Goal: Task Accomplishment & Management: Use online tool/utility

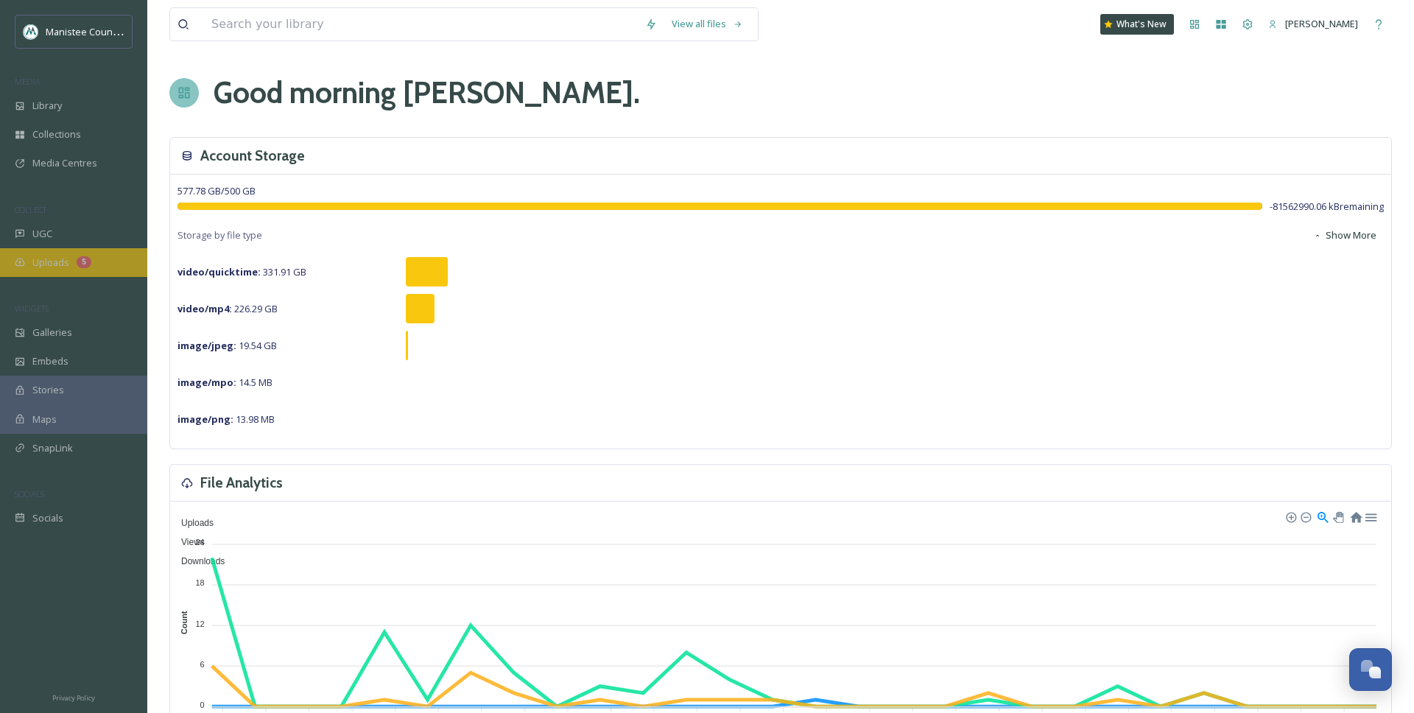
click at [46, 262] on span "Uploads" at bounding box center [50, 263] width 37 height 14
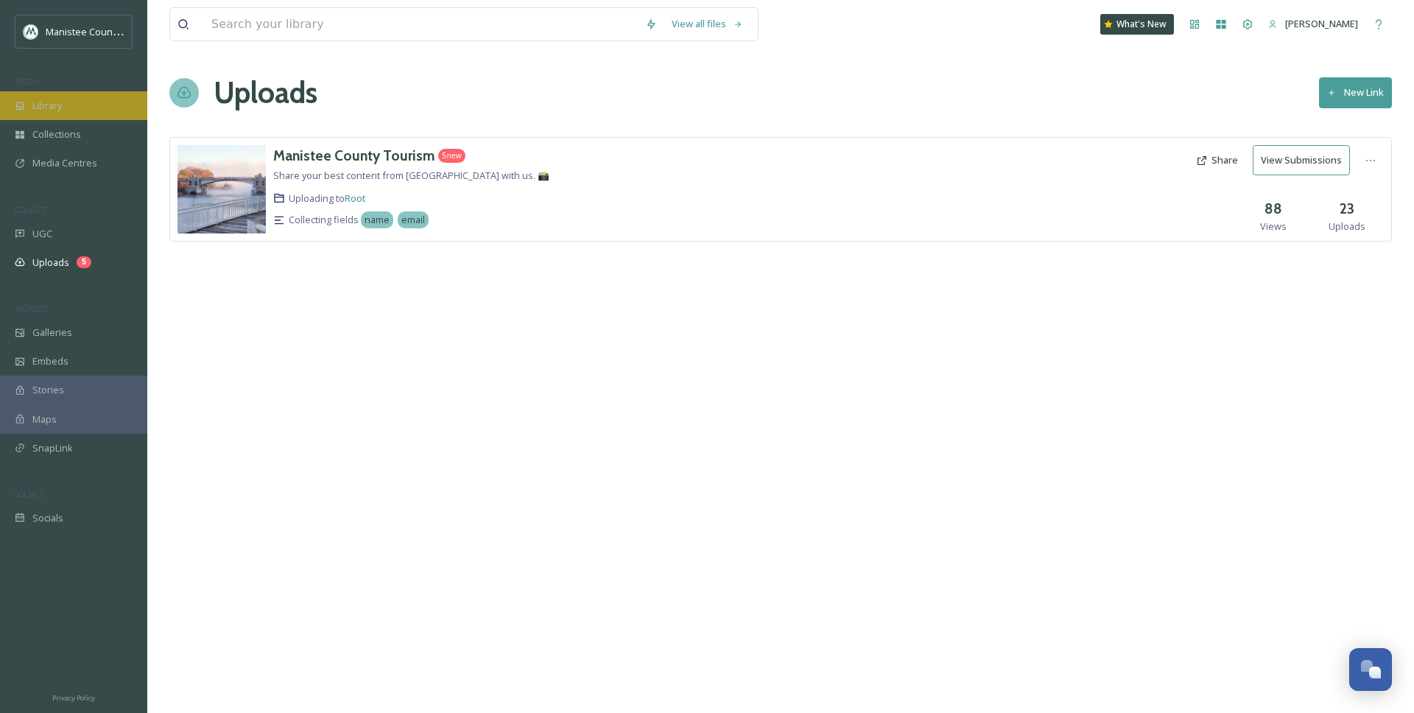
click at [69, 105] on div "Library" at bounding box center [73, 105] width 147 height 29
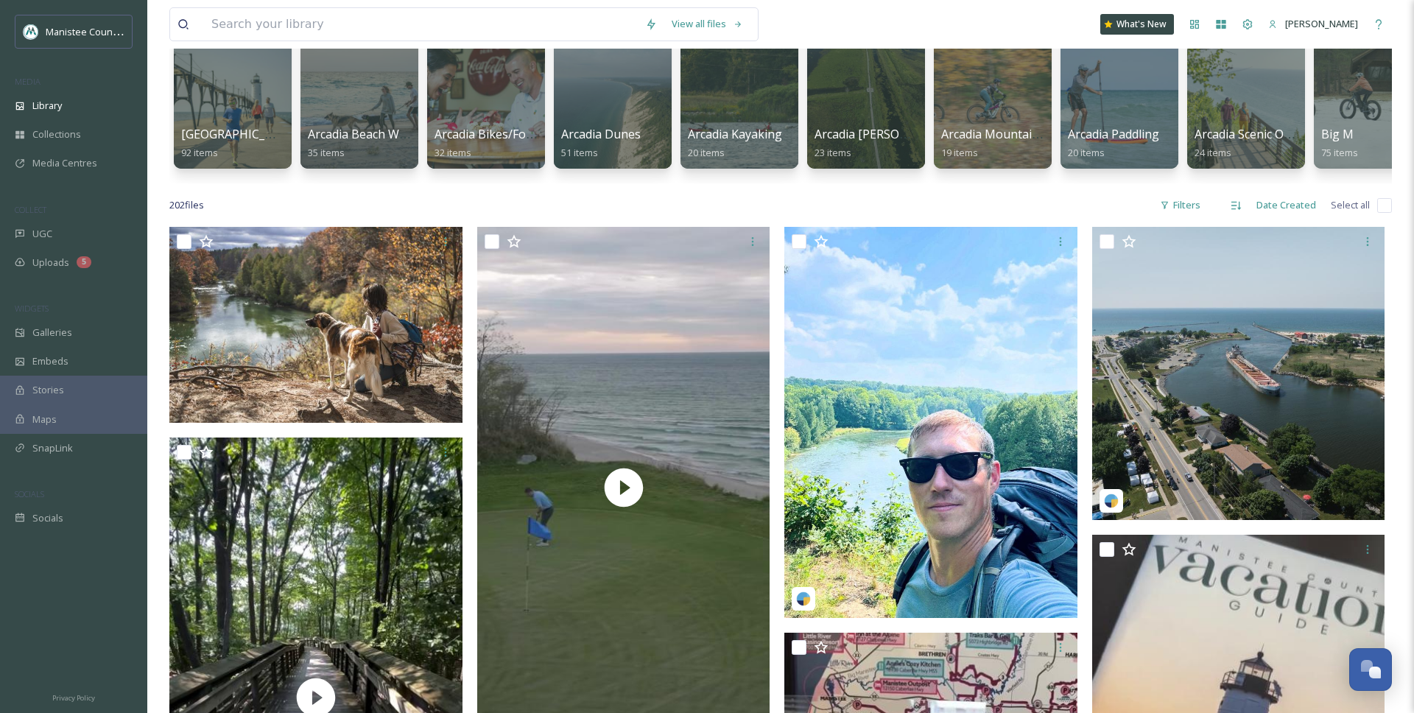
scroll to position [138, 0]
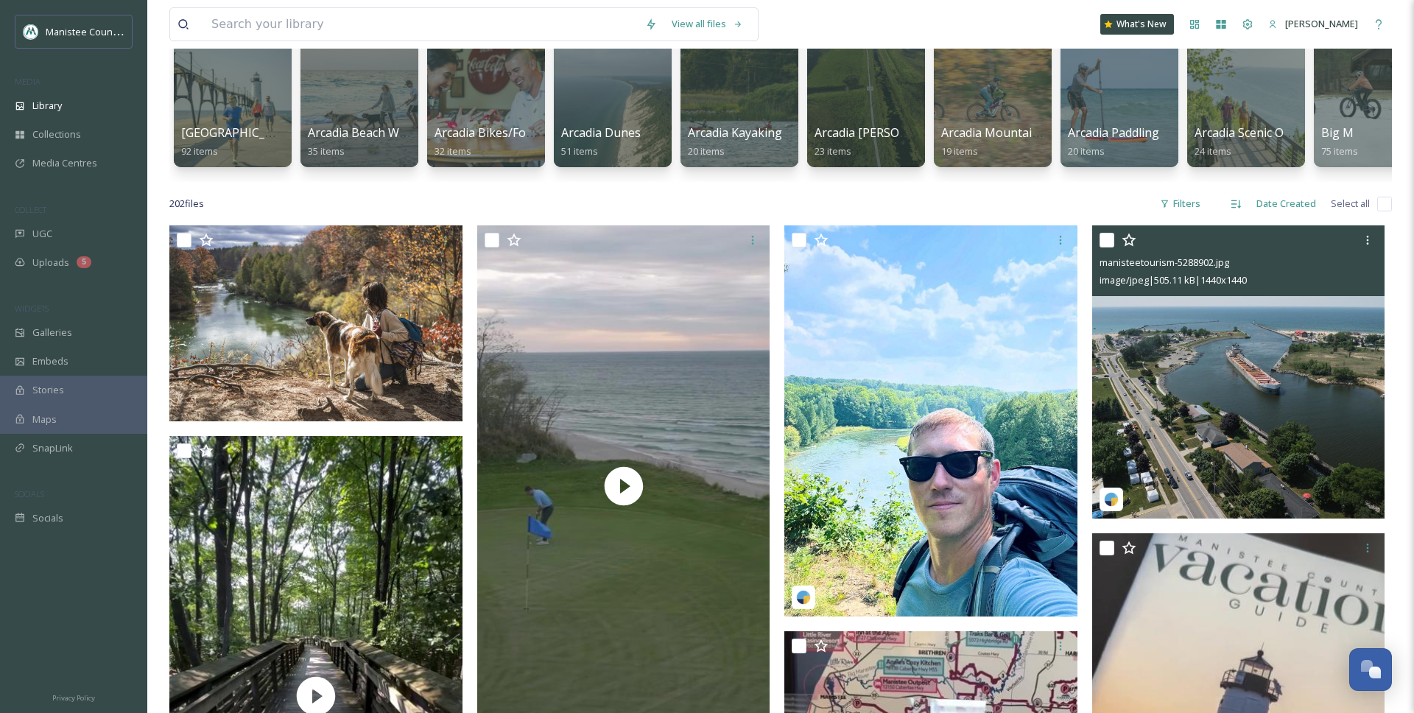
click at [1301, 362] on img at bounding box center [1238, 371] width 293 height 293
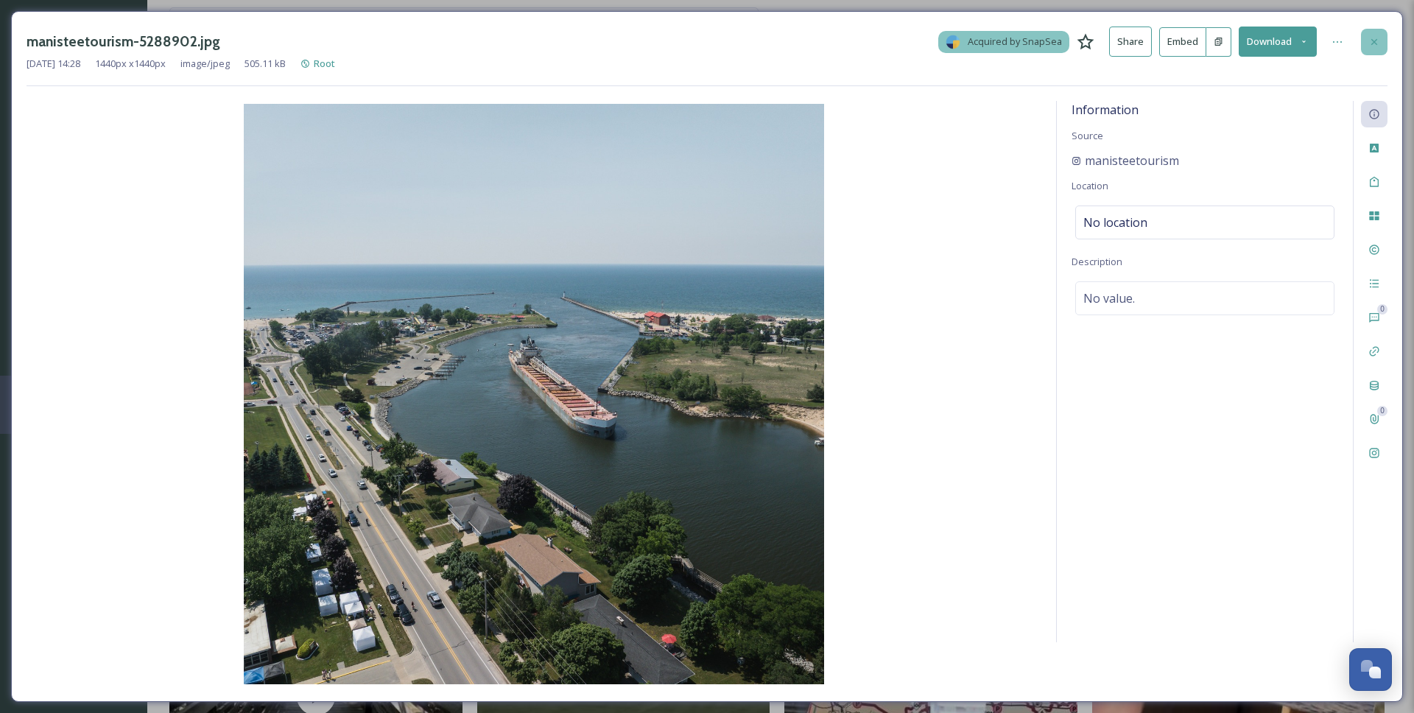
click at [1377, 38] on icon at bounding box center [1374, 41] width 6 height 6
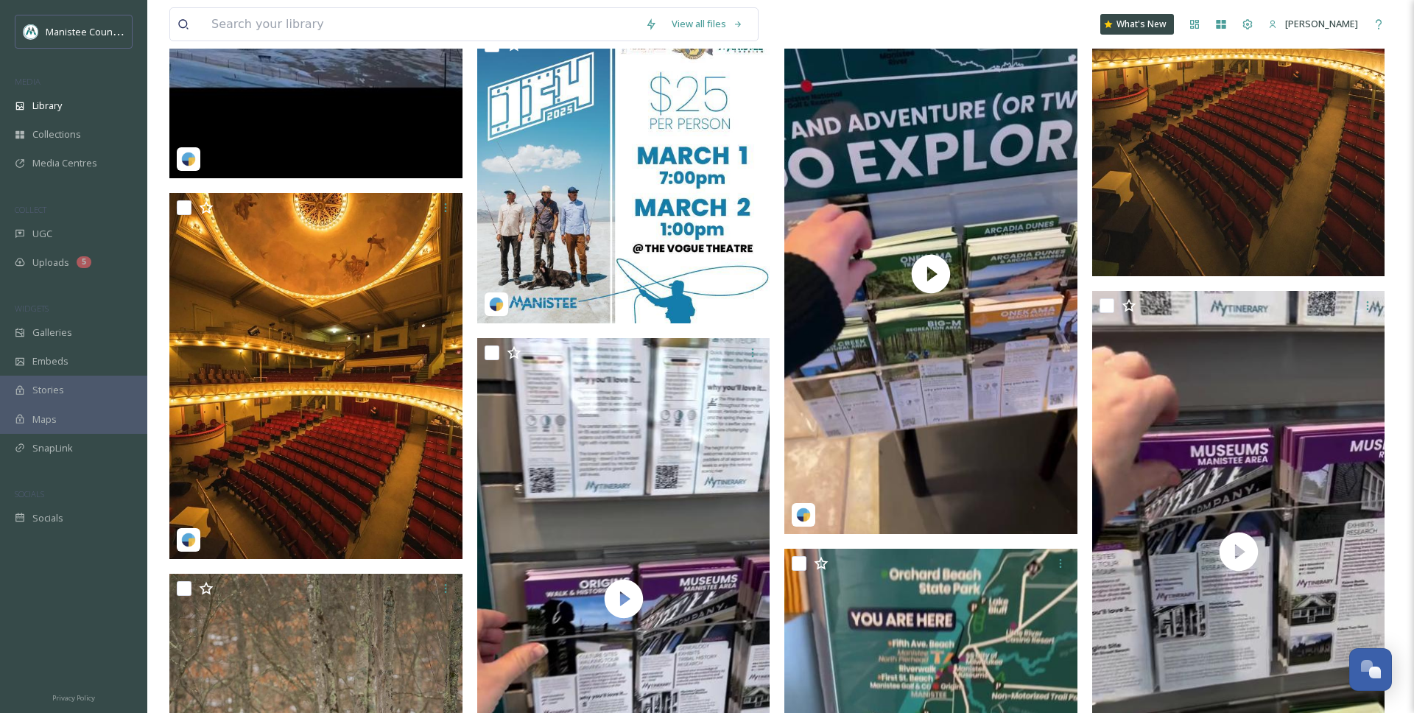
scroll to position [9566, 0]
